Goal: Information Seeking & Learning: Understand process/instructions

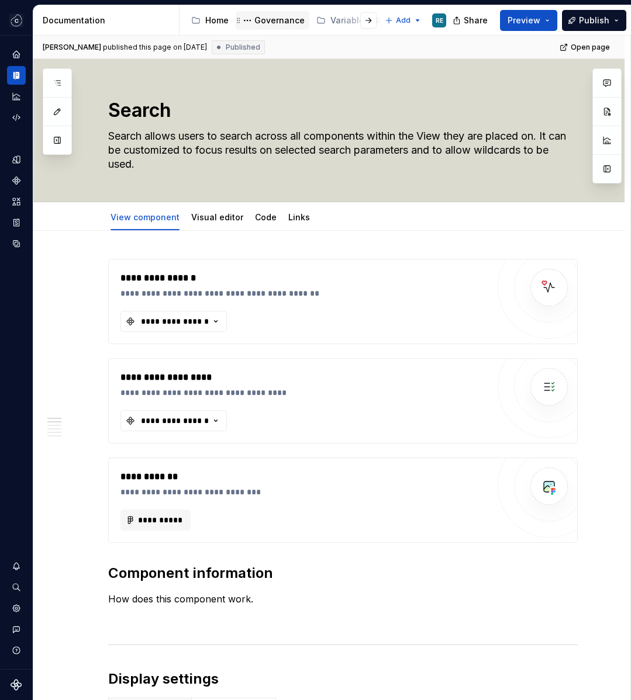
click at [288, 20] on div "Governance" at bounding box center [279, 21] width 50 height 12
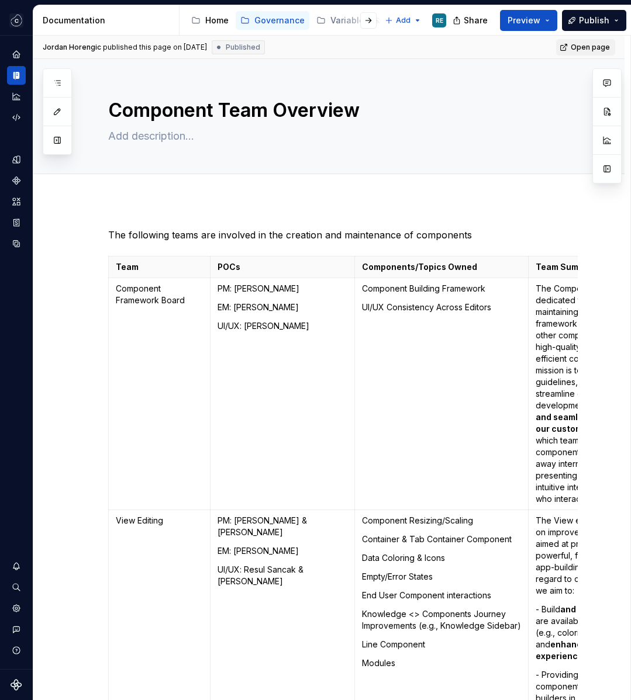
click at [589, 47] on span "Open page" at bounding box center [590, 47] width 39 height 9
type textarea "*"
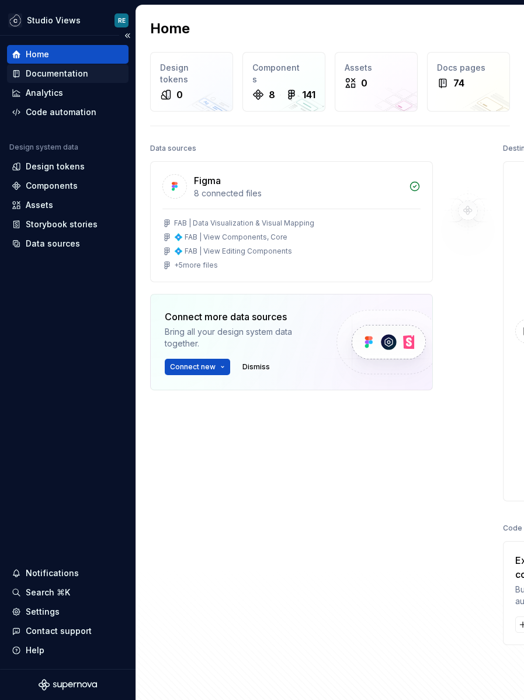
click at [64, 73] on div "Documentation" at bounding box center [57, 74] width 63 height 12
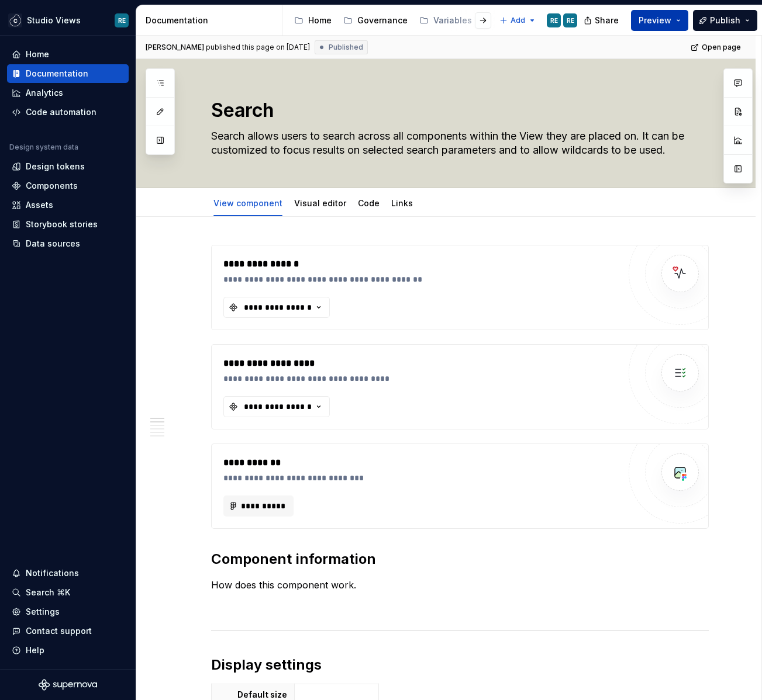
click at [524, 19] on button "Preview" at bounding box center [659, 20] width 57 height 21
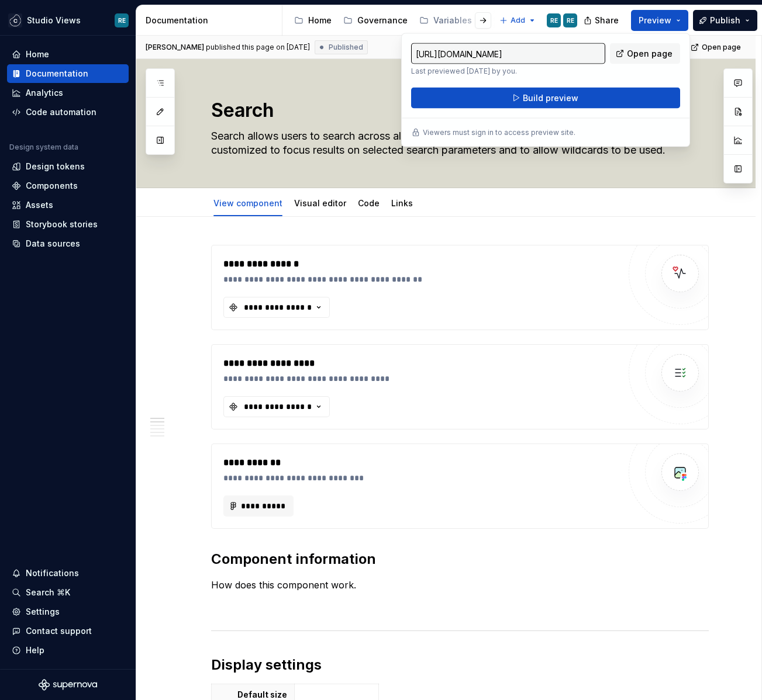
type textarea "*"
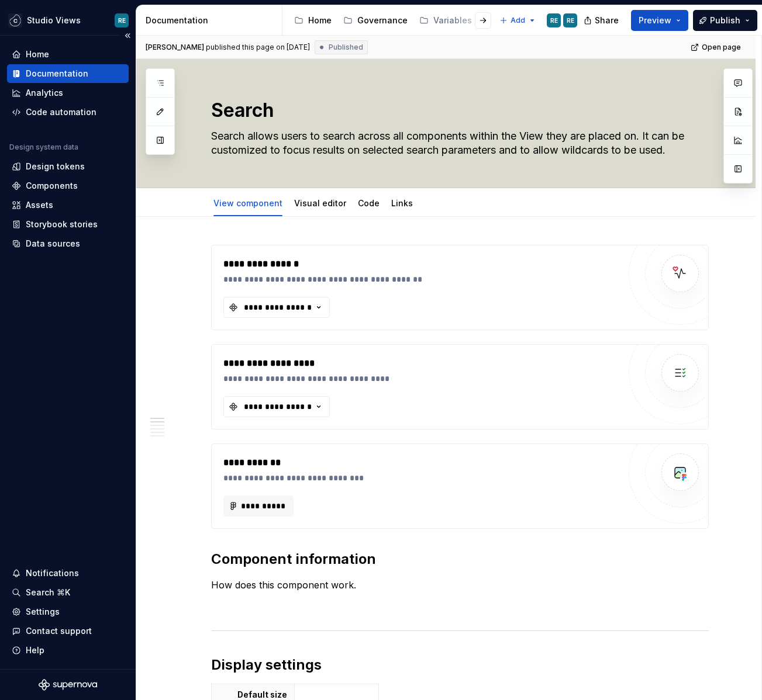
click at [91, 388] on div "Home Documentation Analytics Code automation Design system data Design tokens C…" at bounding box center [68, 353] width 136 height 634
